Goal: Task Accomplishment & Management: Manage account settings

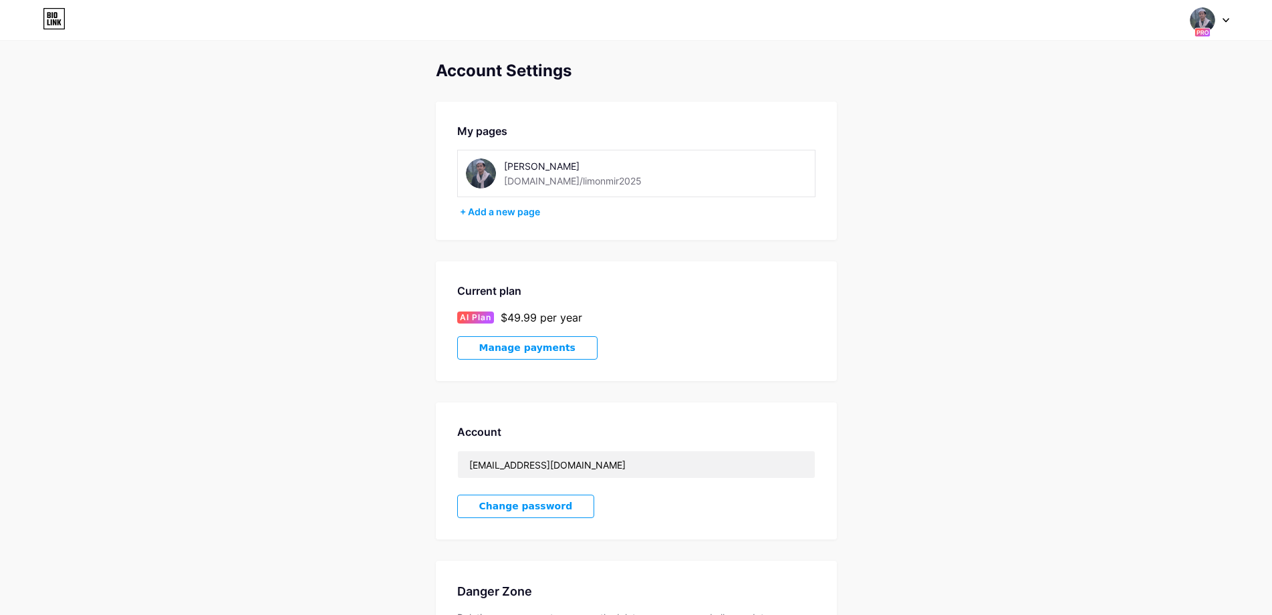
click at [612, 168] on div "[PERSON_NAME]" at bounding box center [598, 166] width 189 height 14
click at [488, 172] on img at bounding box center [481, 173] width 30 height 30
click at [1208, 27] on div at bounding box center [1202, 20] width 24 height 24
click at [1132, 88] on div "[DOMAIN_NAME]/limonmir2025" at bounding box center [1152, 93] width 103 height 11
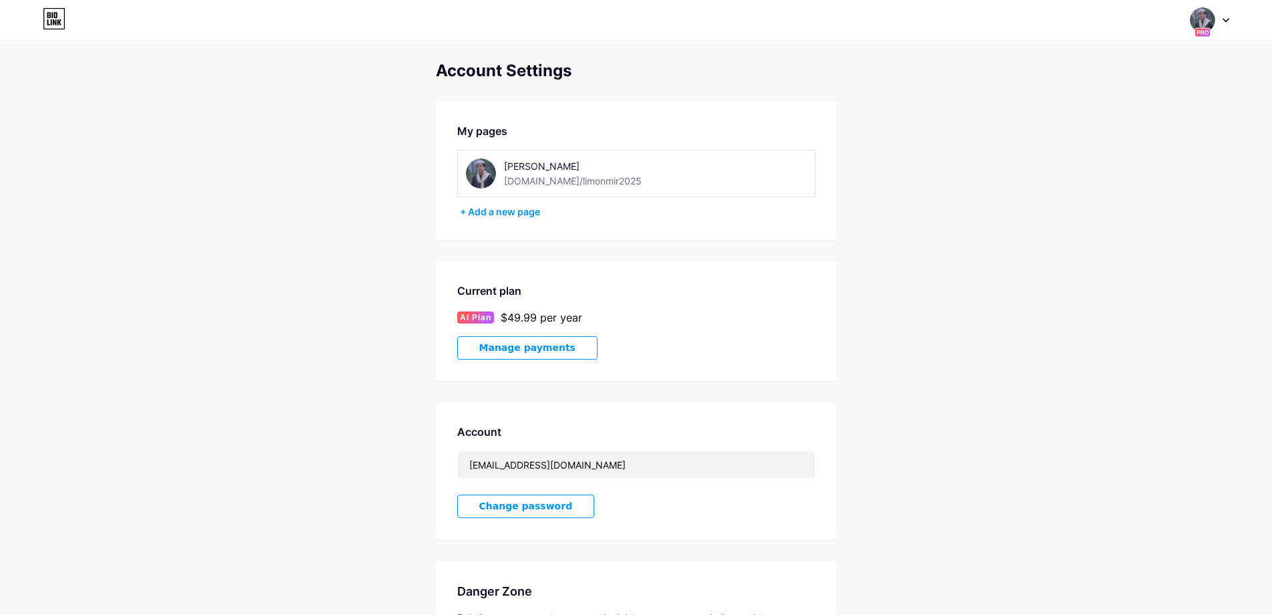
click at [61, 21] on icon at bounding box center [54, 18] width 23 height 21
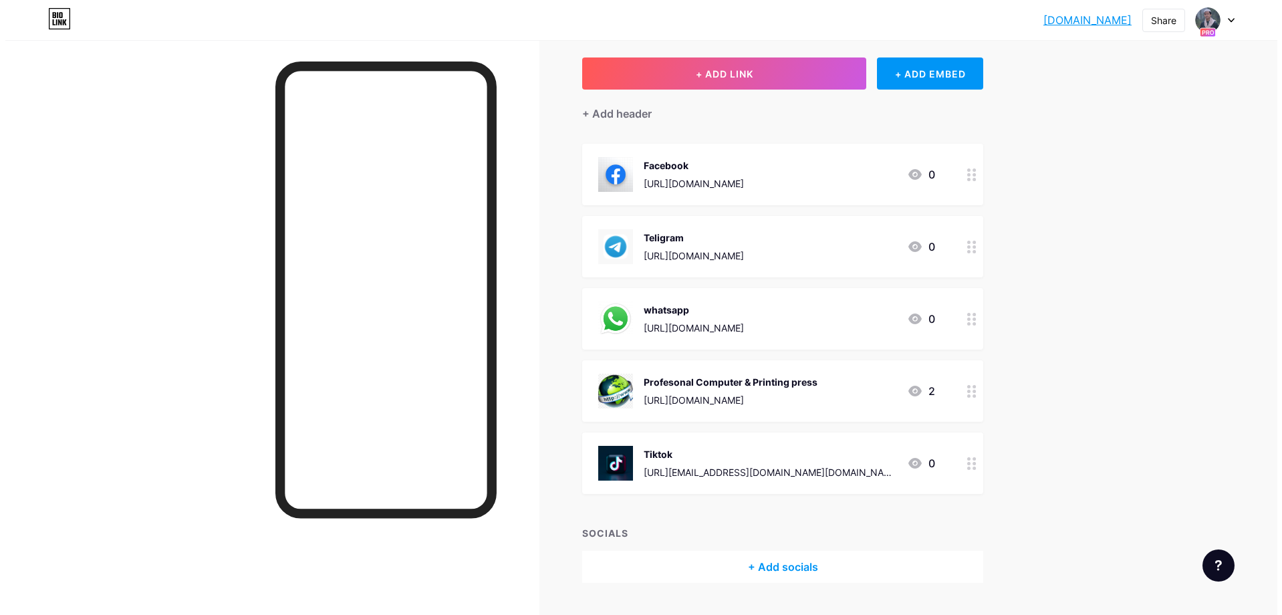
scroll to position [34, 0]
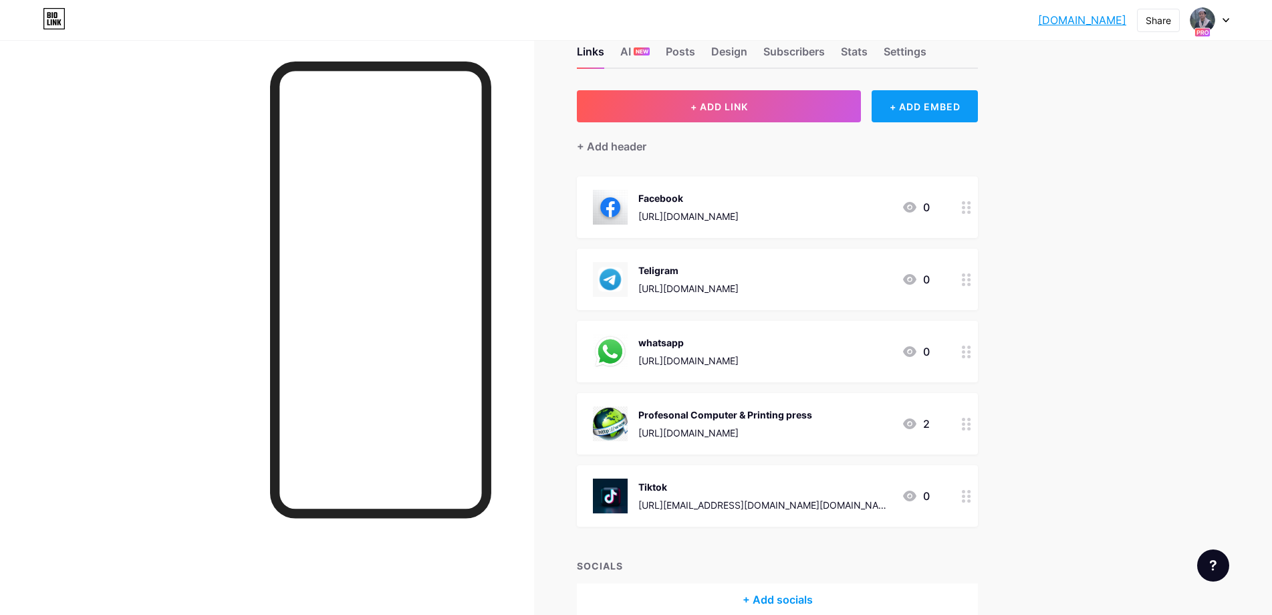
click at [950, 102] on div "+ ADD EMBED" at bounding box center [925, 106] width 106 height 32
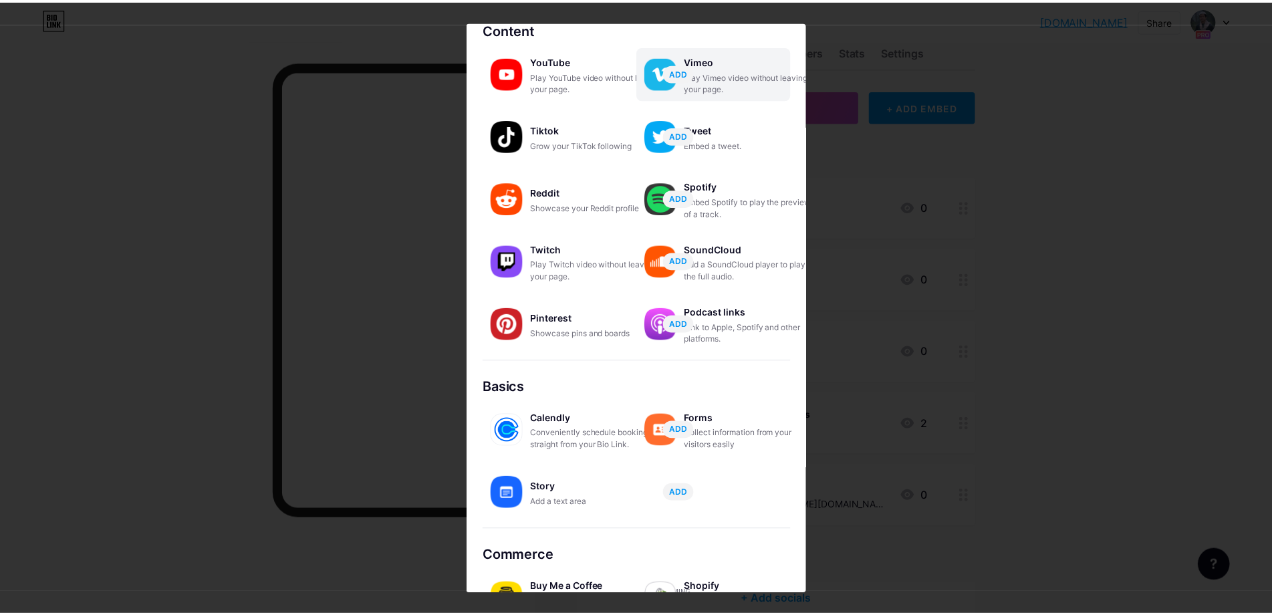
scroll to position [0, 0]
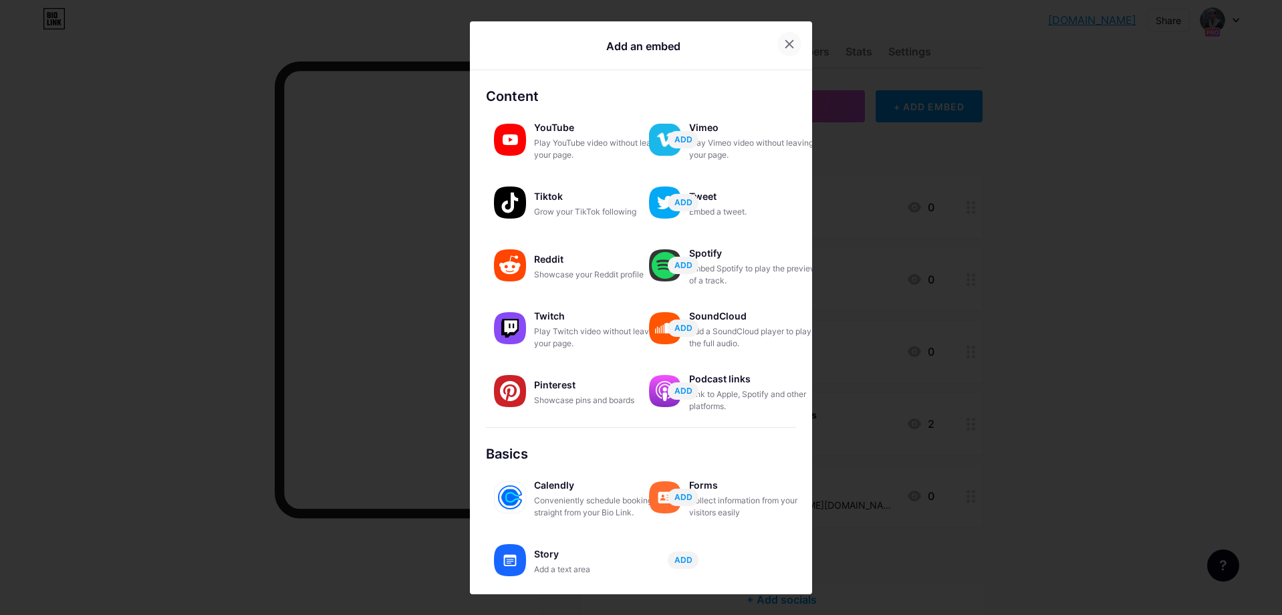
click at [785, 44] on icon at bounding box center [789, 44] width 11 height 11
